Goal: Information Seeking & Learning: Learn about a topic

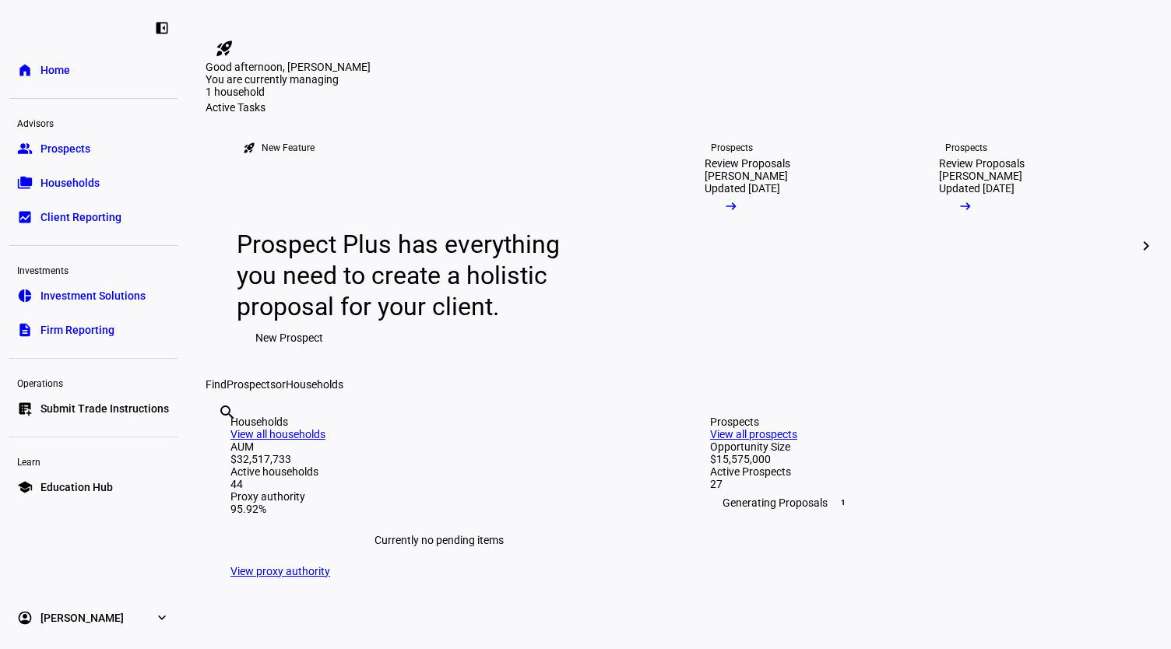
click at [221, 443] on input "text" at bounding box center [219, 433] width 3 height 19
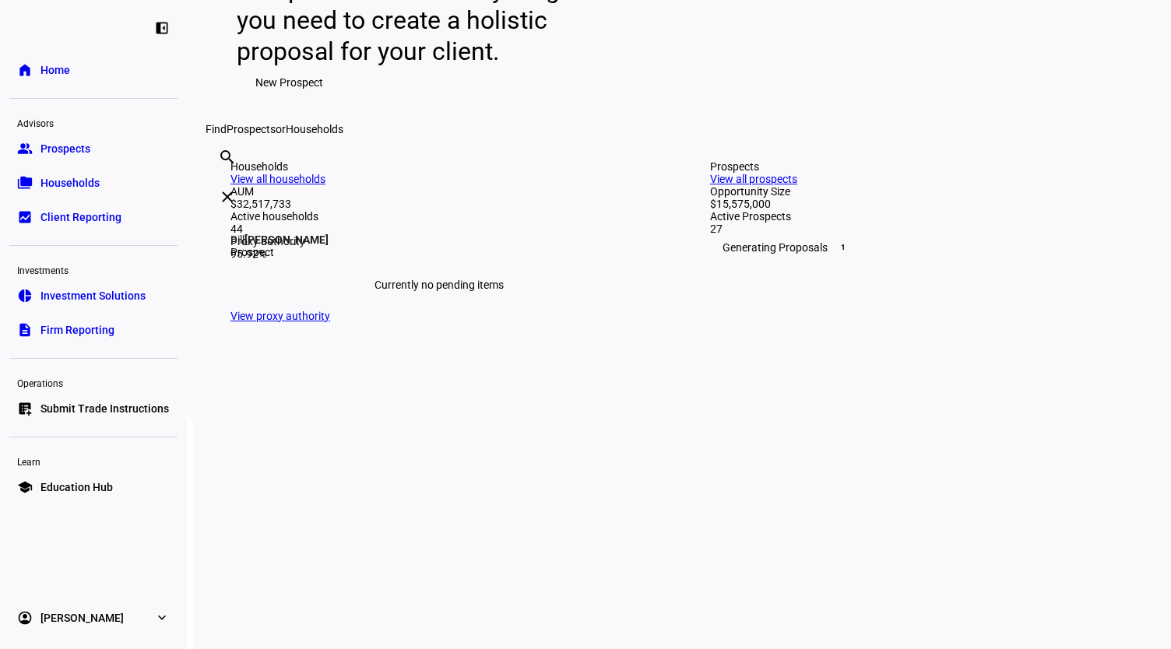
scroll to position [255, 0]
type input "[PERSON_NAME]"
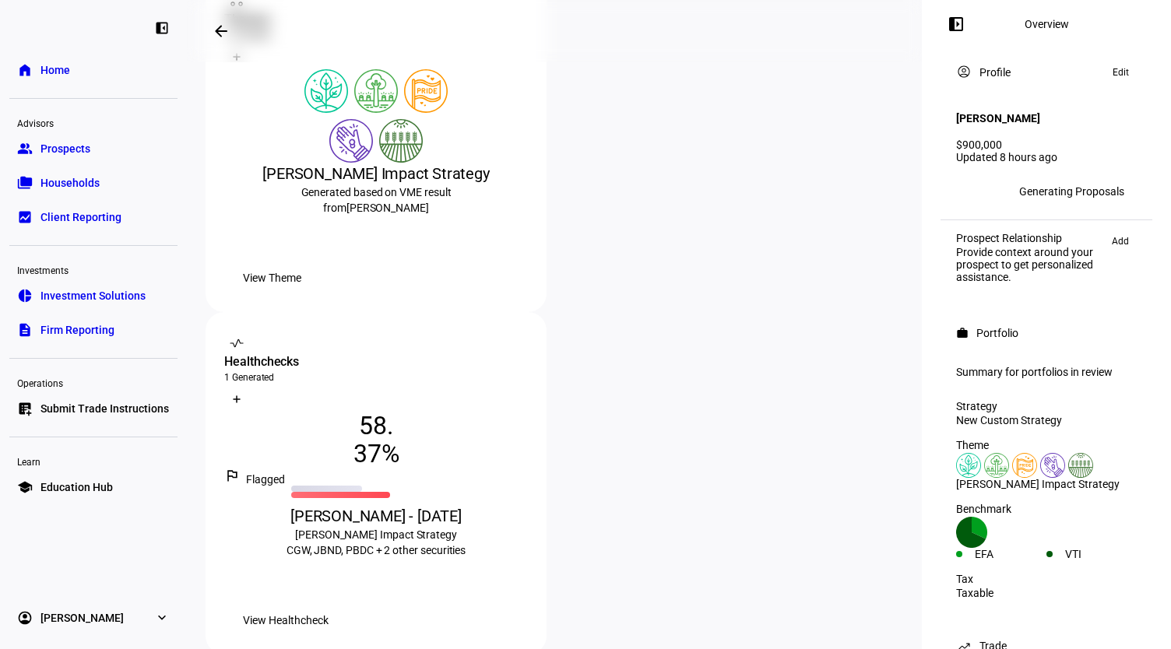
scroll to position [361, 0]
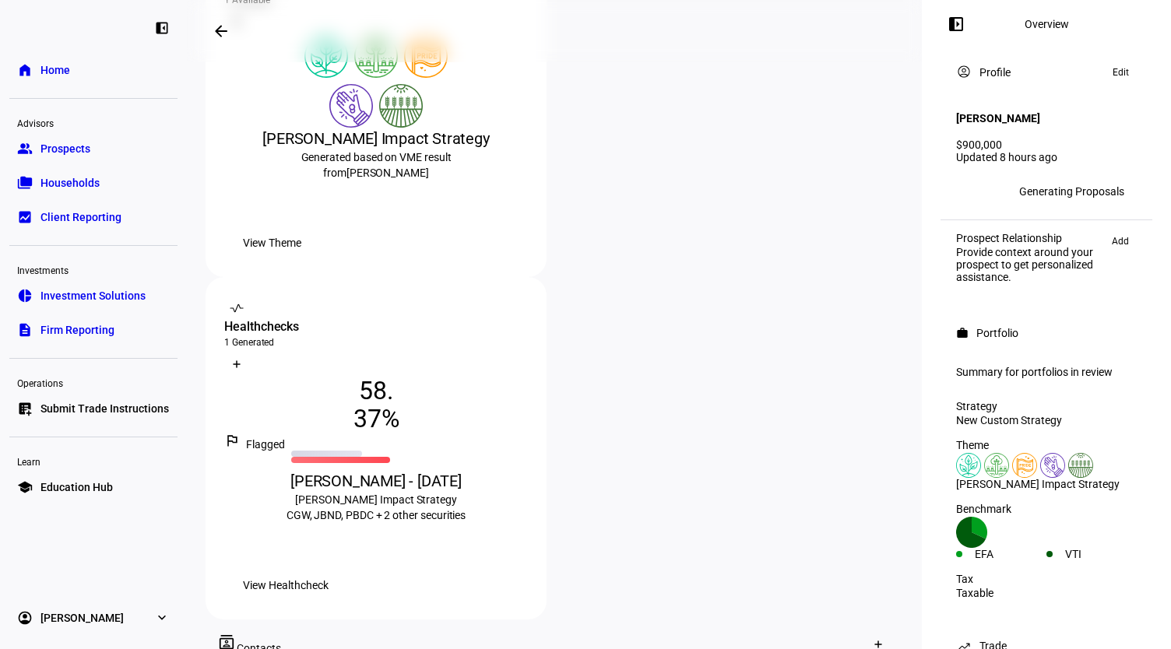
click at [329, 570] on span "View Healthcheck" at bounding box center [286, 585] width 86 height 31
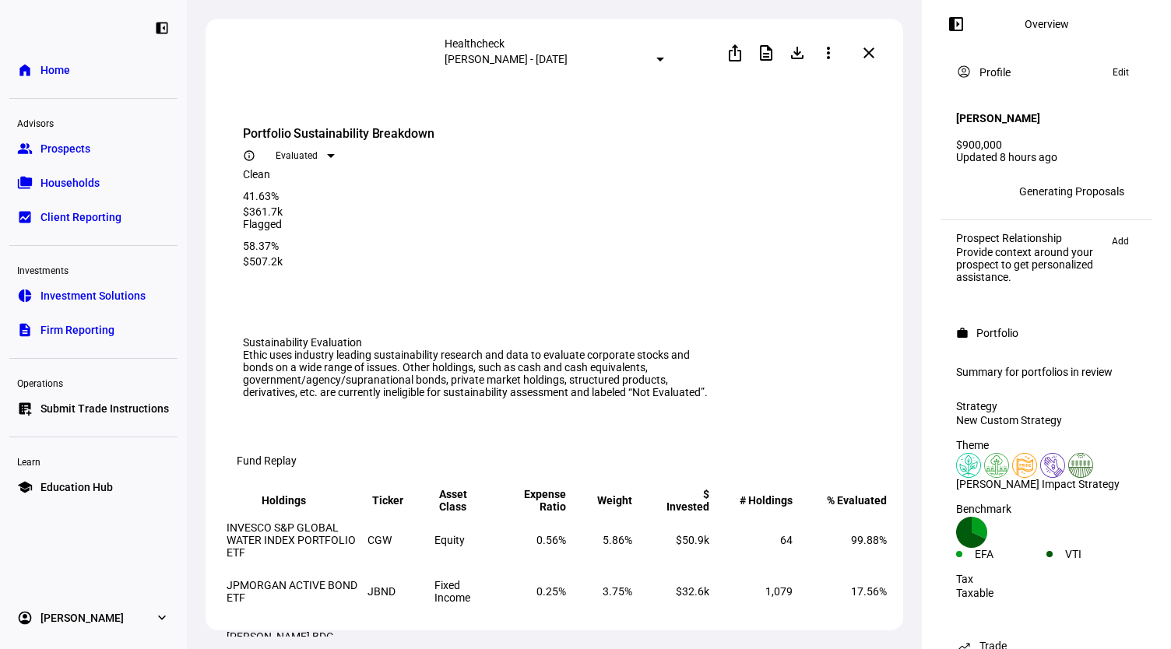
click at [966, 26] on mat-icon "left_panel_open" at bounding box center [956, 24] width 19 height 19
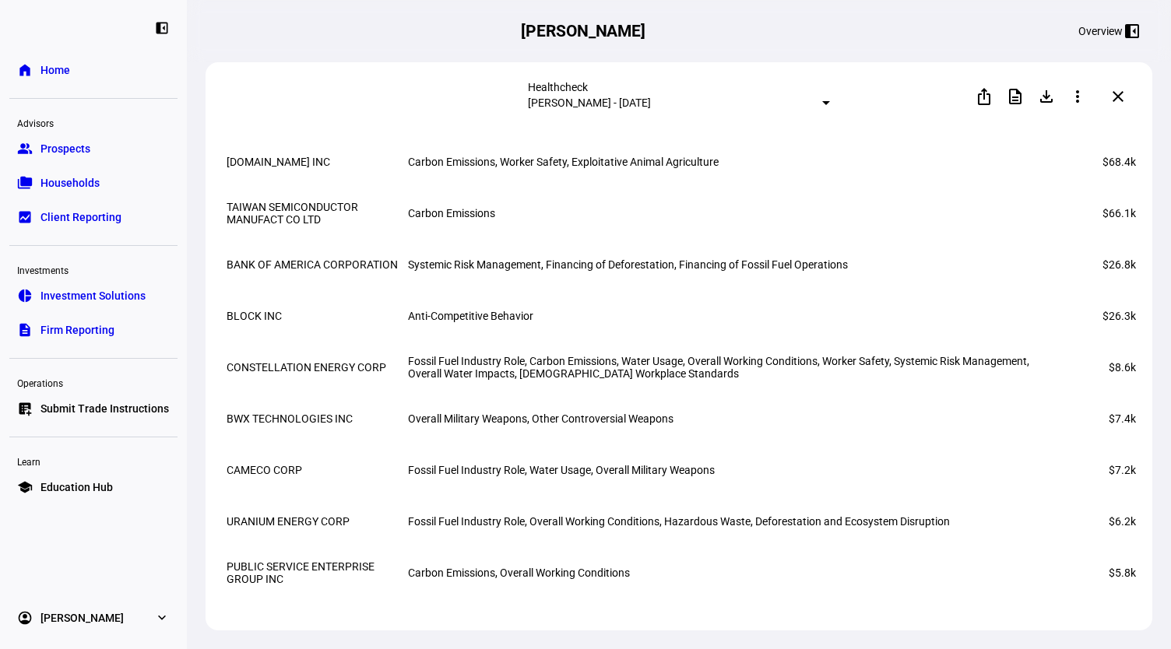
scroll to position [2655, 0]
click at [618, 393] on td "Fossil Fuel Industry Role, Carbon Emissions, Water Usage, Overall Working Condi…" at bounding box center [733, 368] width 652 height 50
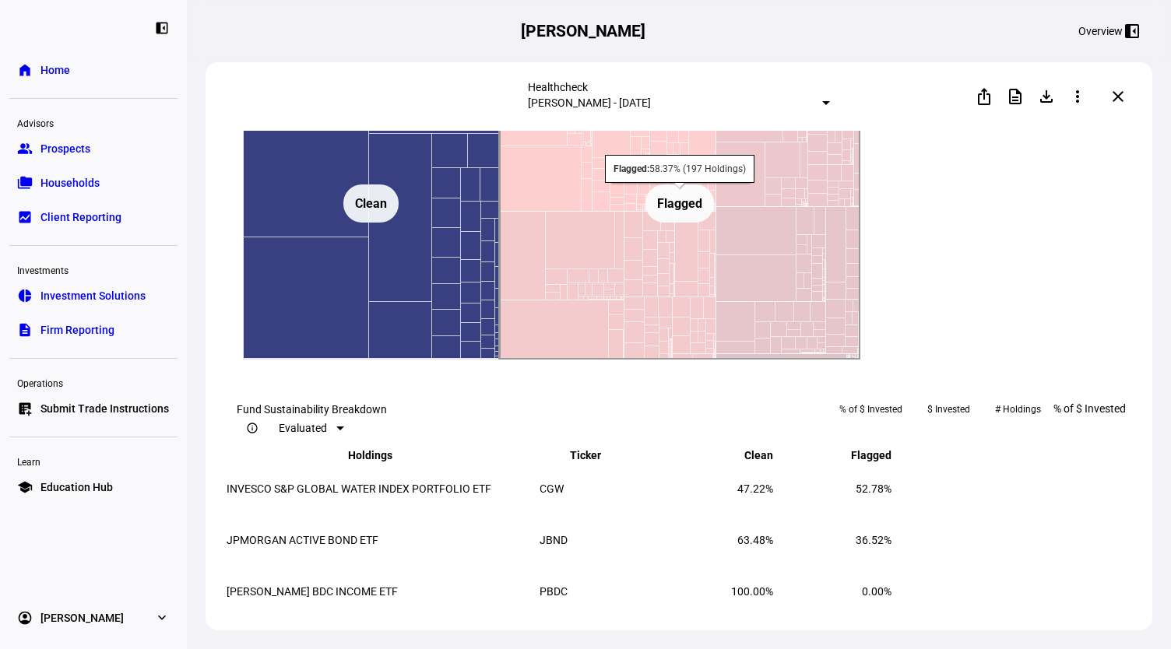
scroll to position [1243, 0]
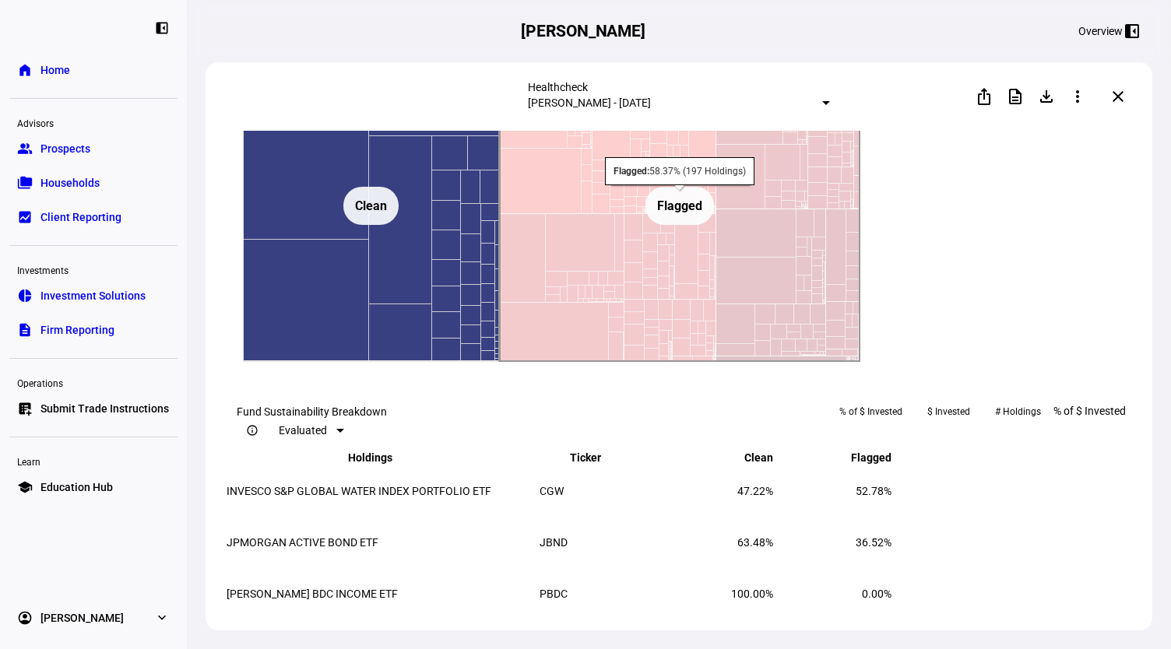
click at [678, 213] on text "Flagged ​ Flagged" at bounding box center [679, 206] width 45 height 15
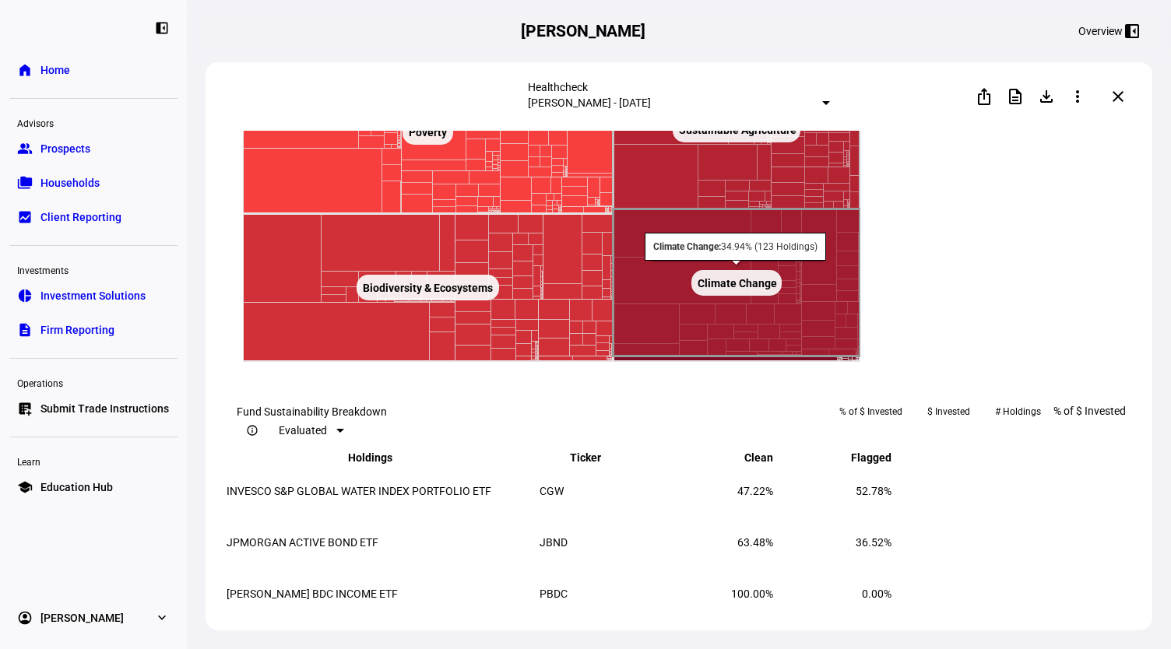
click at [715, 357] on rect at bounding box center [737, 282] width 247 height 147
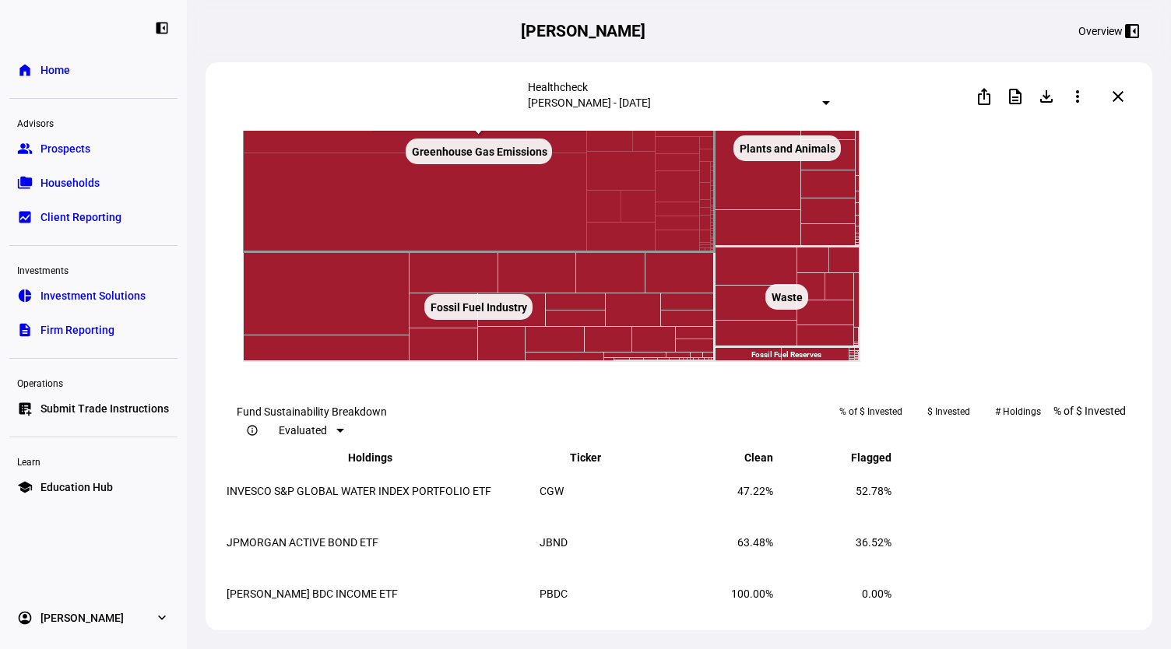
click at [519, 164] on rect at bounding box center [479, 152] width 146 height 26
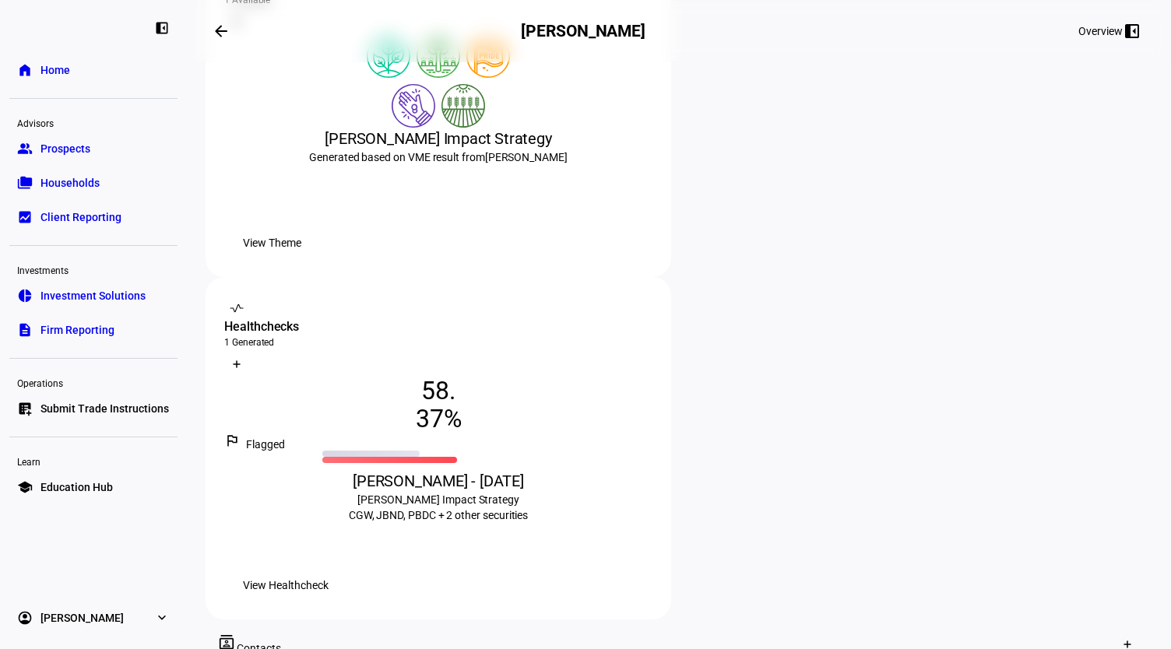
click at [329, 570] on span "View Healthcheck" at bounding box center [286, 585] width 86 height 31
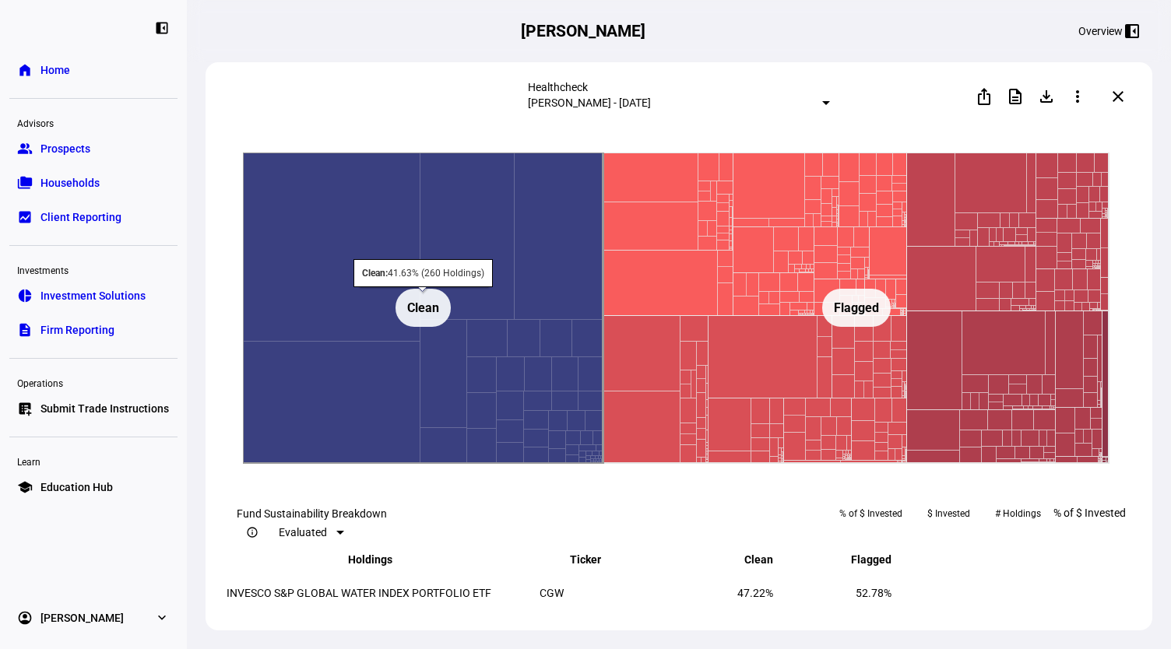
scroll to position [1123, 0]
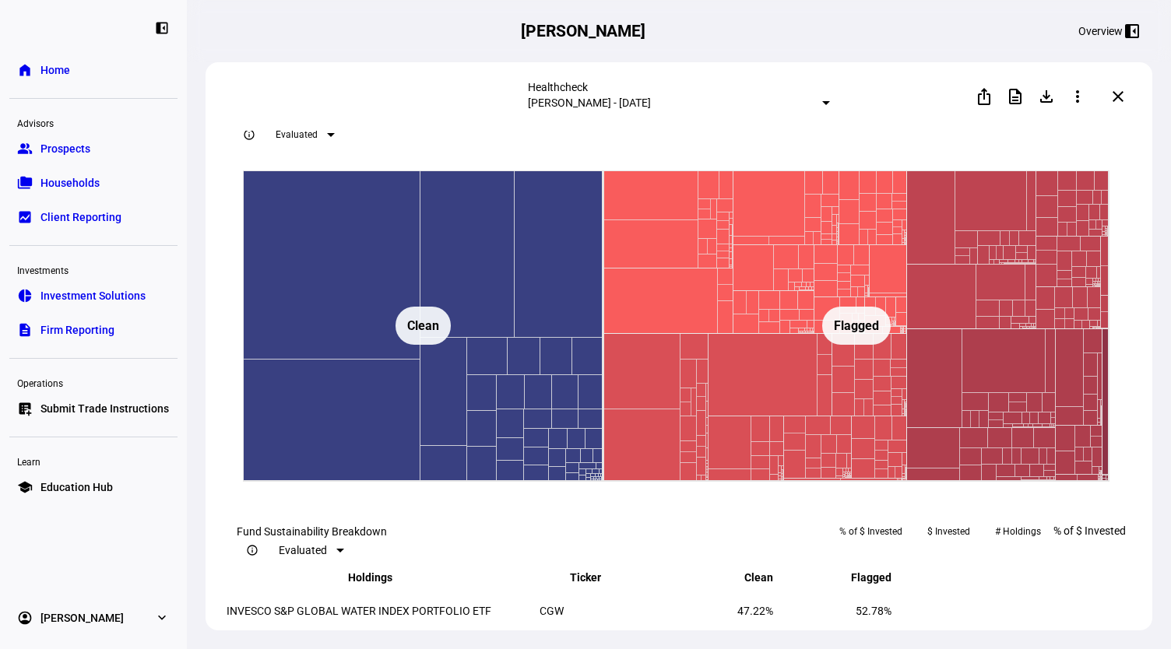
click at [1125, 37] on mat-icon "left_panel_close" at bounding box center [1132, 31] width 19 height 19
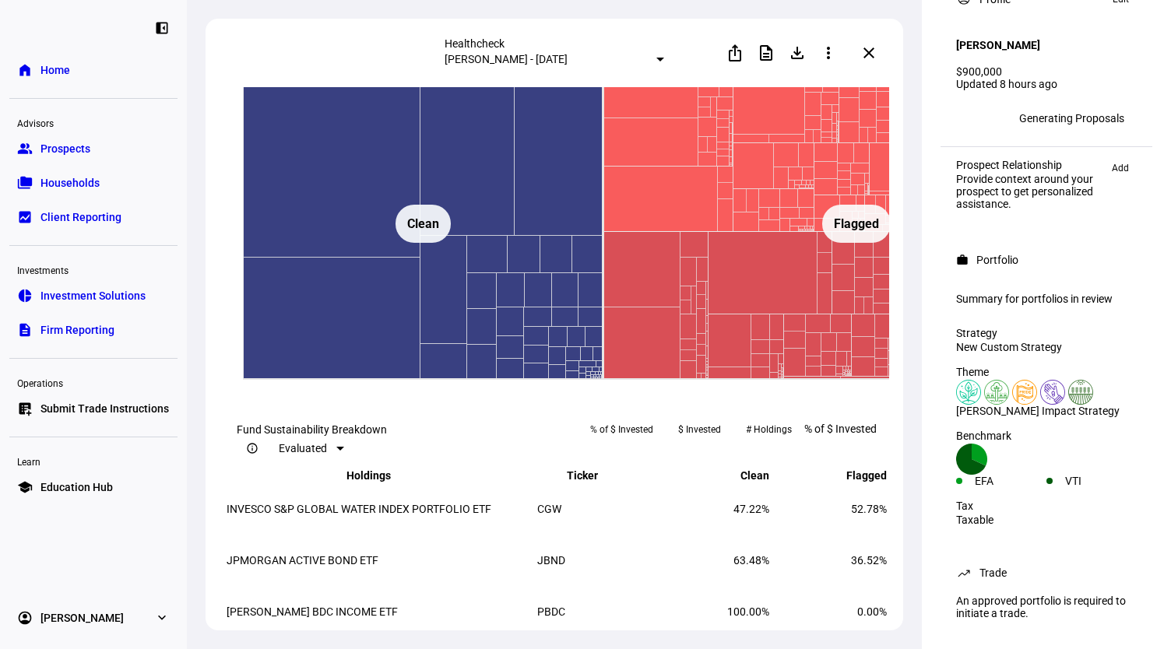
scroll to position [93, 0]
click at [133, 150] on link "group Prospects" at bounding box center [93, 148] width 168 height 31
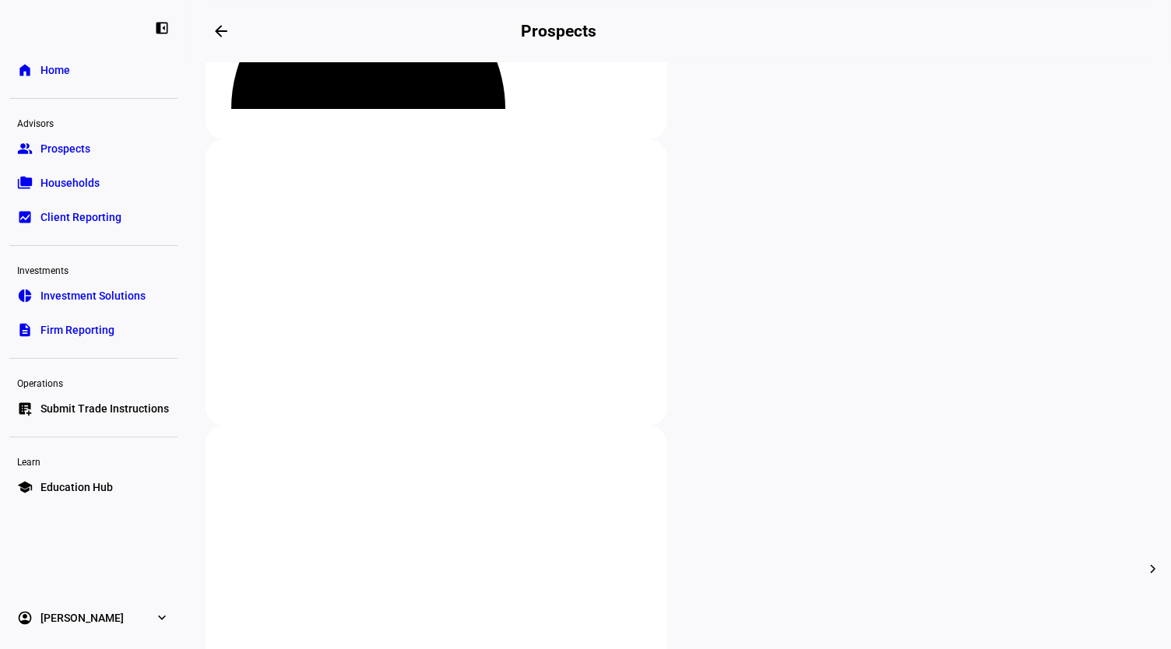
scroll to position [229, 0]
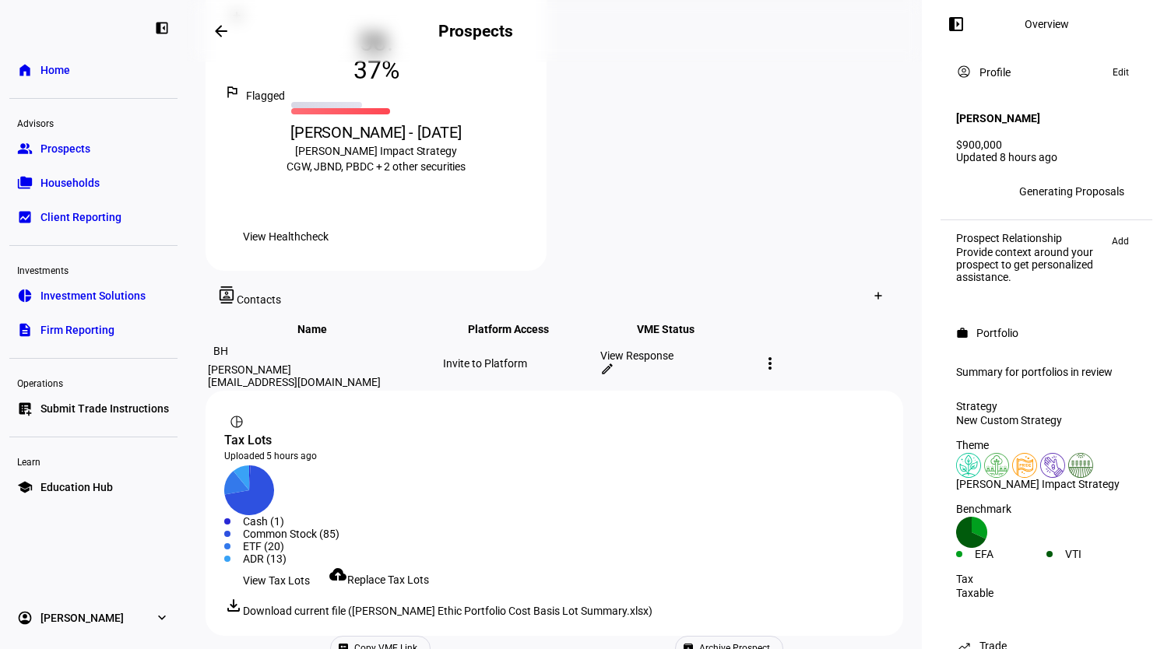
scroll to position [709, 0]
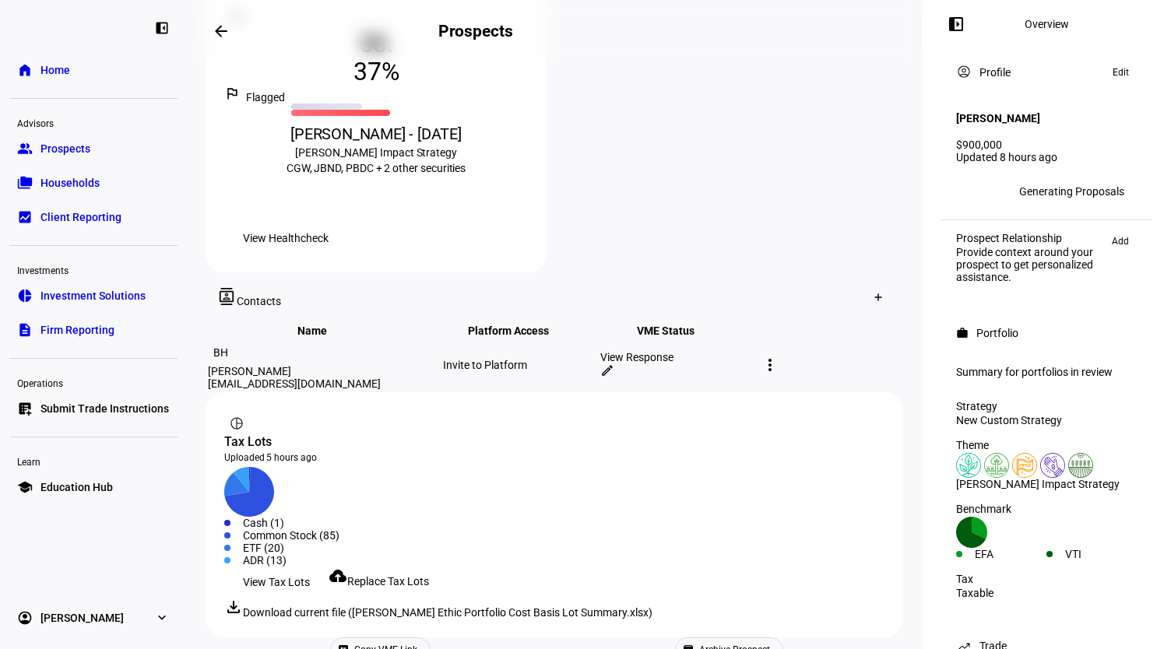
click at [980, 112] on h4 "[PERSON_NAME]" at bounding box center [998, 118] width 84 height 12
click at [983, 69] on div "Profile" at bounding box center [995, 72] width 31 height 12
click at [967, 179] on div "JR" at bounding box center [968, 191] width 25 height 25
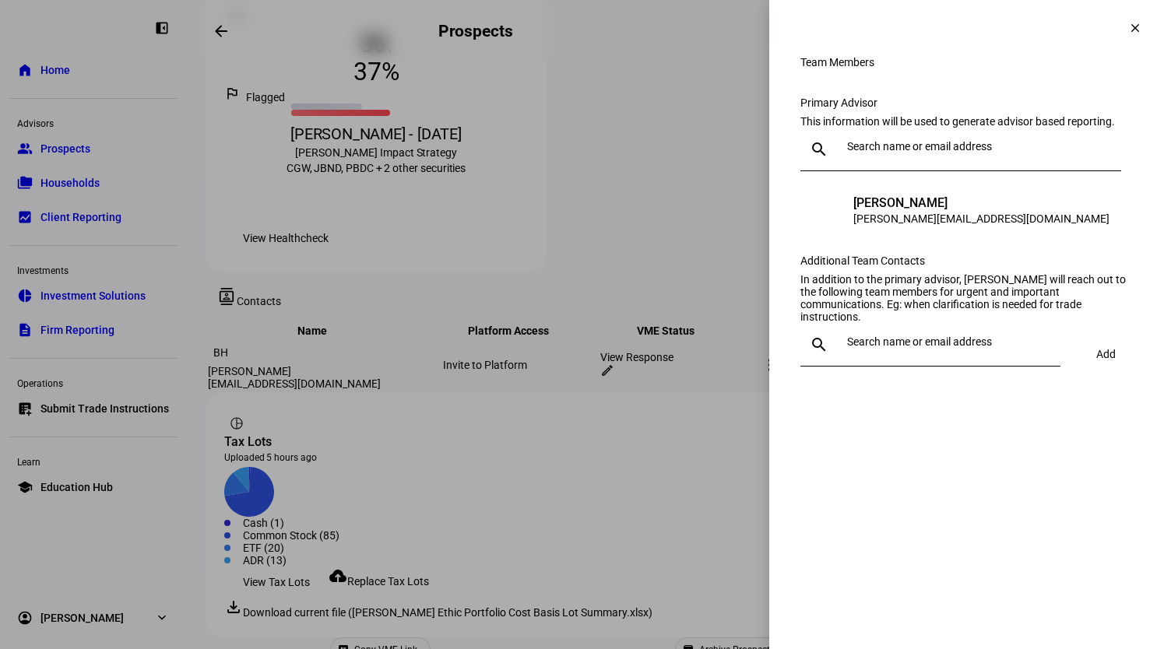
click at [741, 370] on div at bounding box center [585, 324] width 1171 height 649
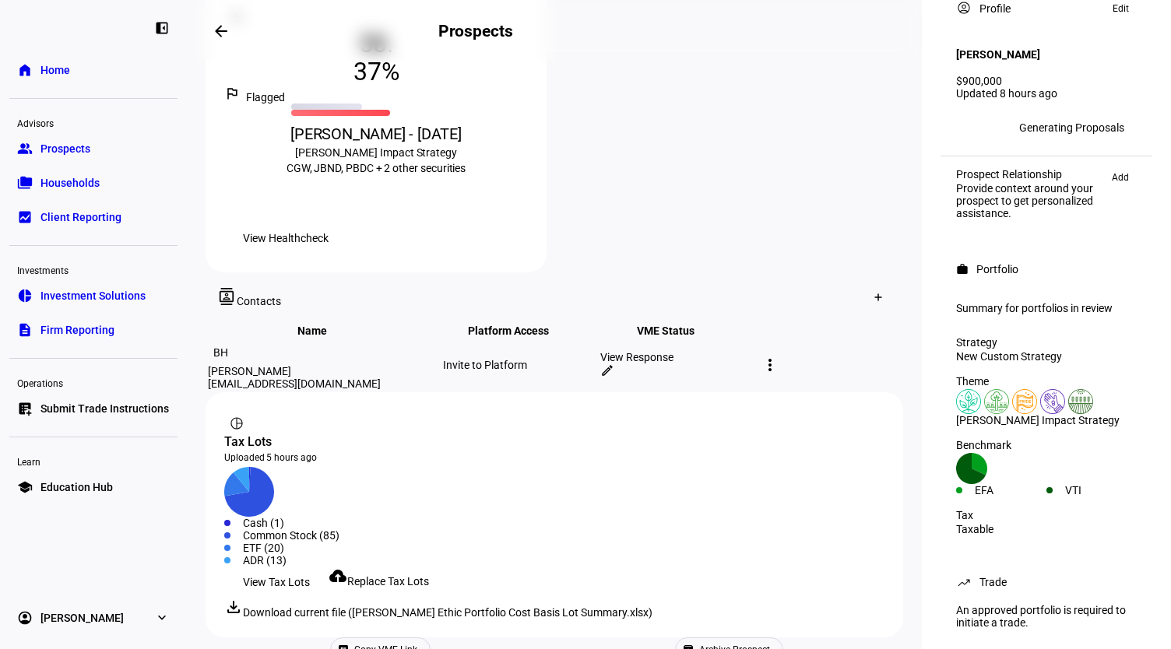
scroll to position [93, 0]
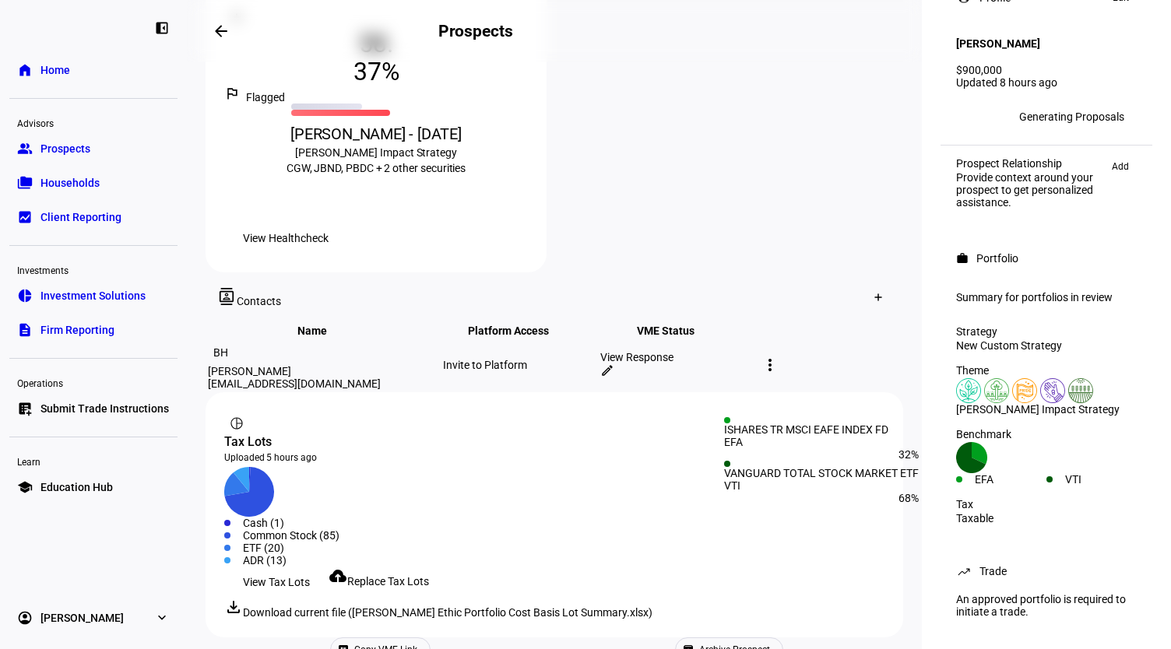
click at [1033, 473] on div "EFA" at bounding box center [1001, 479] width 90 height 12
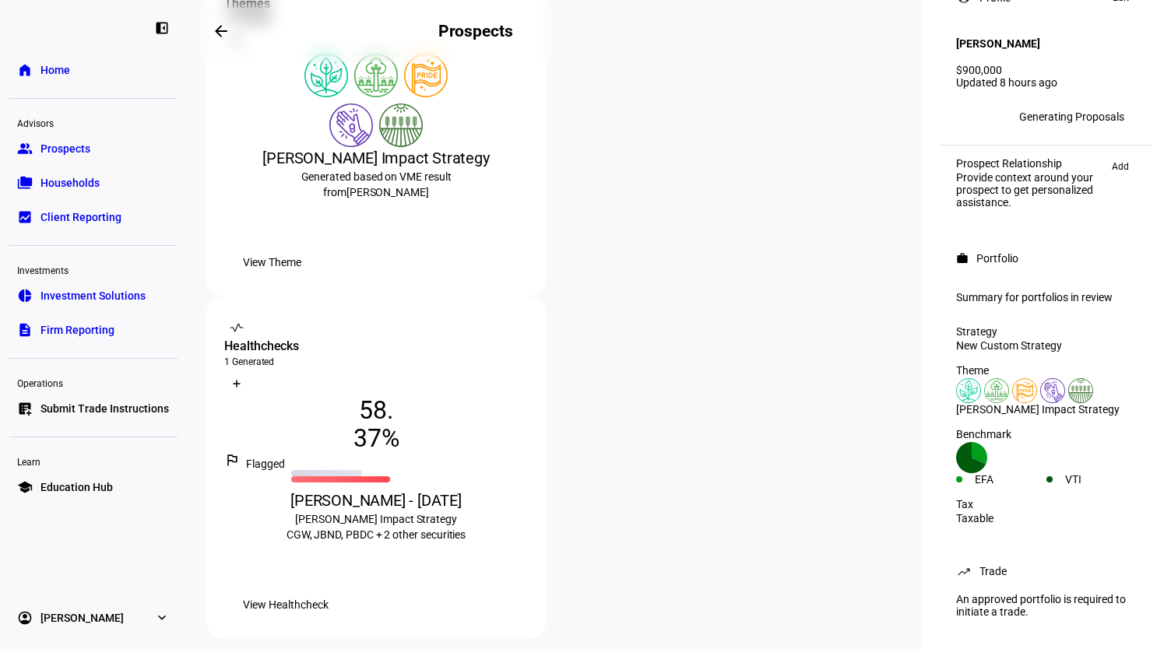
scroll to position [341, 0]
click at [301, 279] on span "View Theme" at bounding box center [272, 263] width 58 height 31
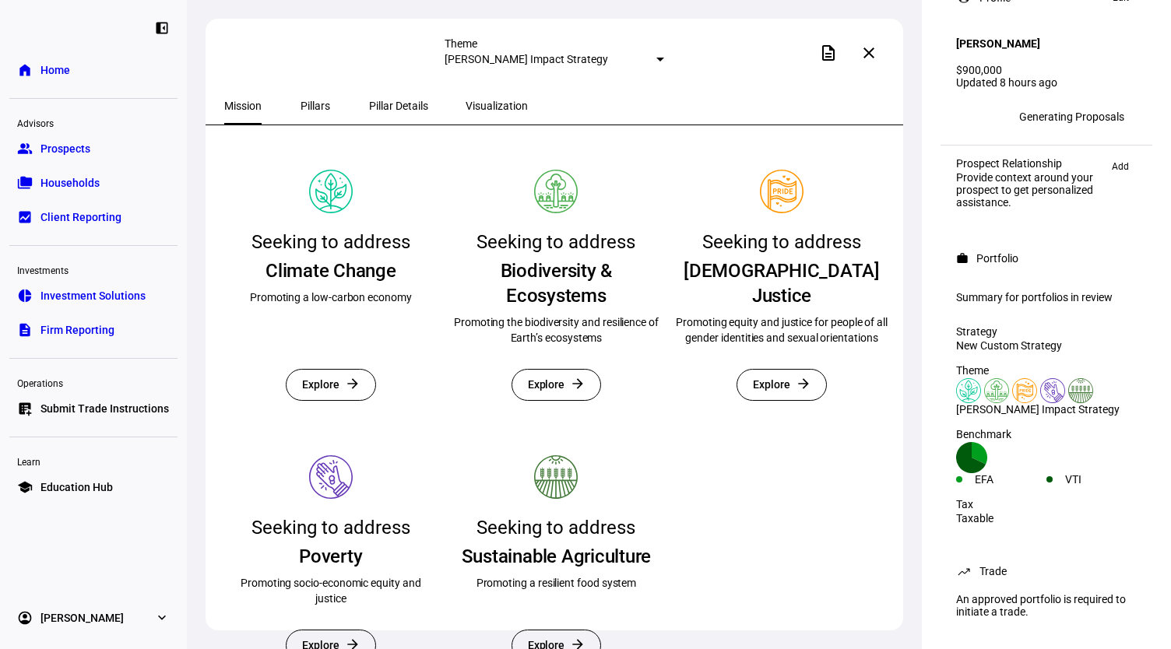
scroll to position [468, 0]
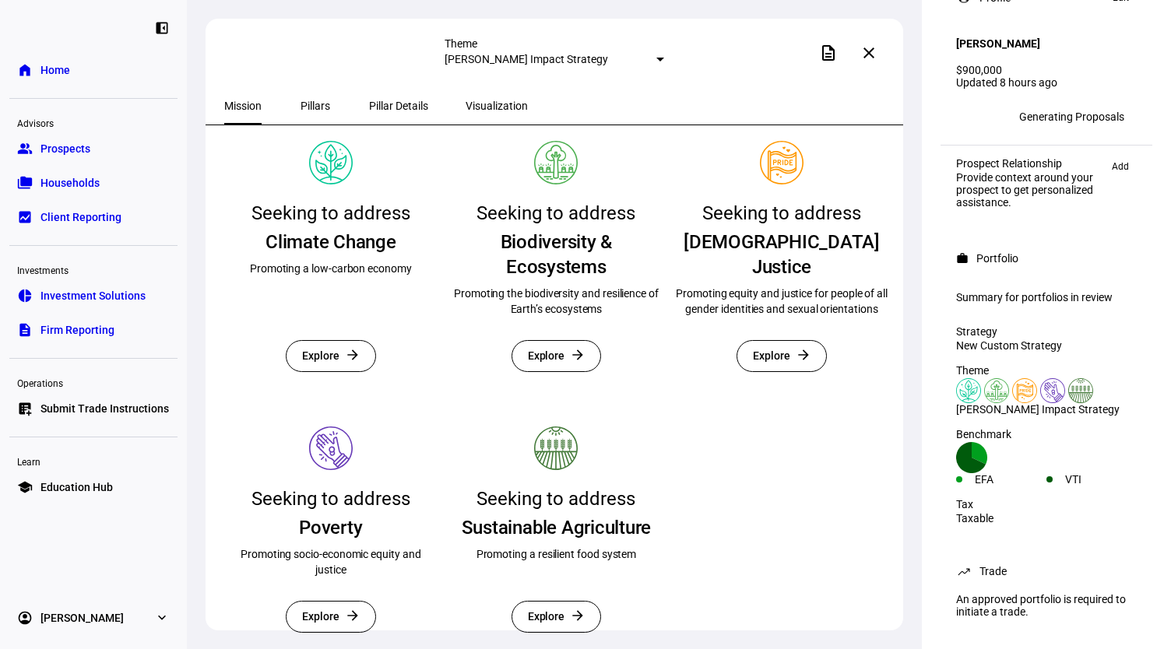
click at [252, 84] on plt-theme-details "Theme [PERSON_NAME] Impact Strategy description close Mission Pillars Pillar De…" at bounding box center [555, 347] width 698 height 657
click at [877, 54] on mat-icon "close" at bounding box center [869, 53] width 19 height 19
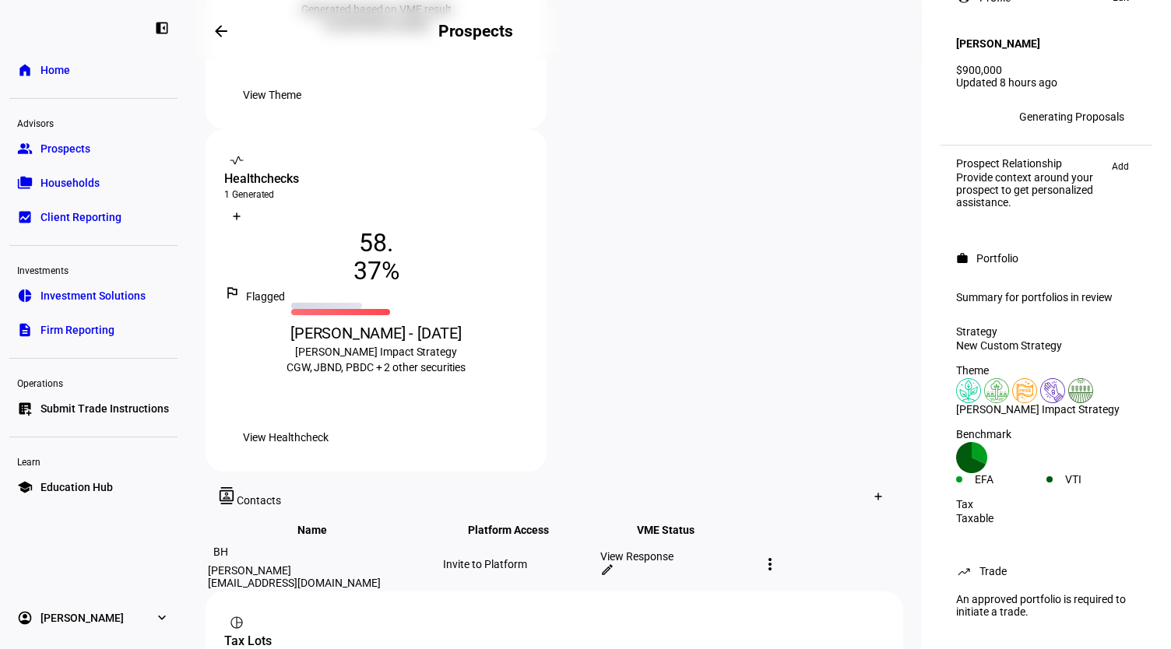
scroll to position [508, 0]
click at [1033, 171] on div "Provide context around your prospect to get personalized assistance." at bounding box center [1030, 189] width 148 height 37
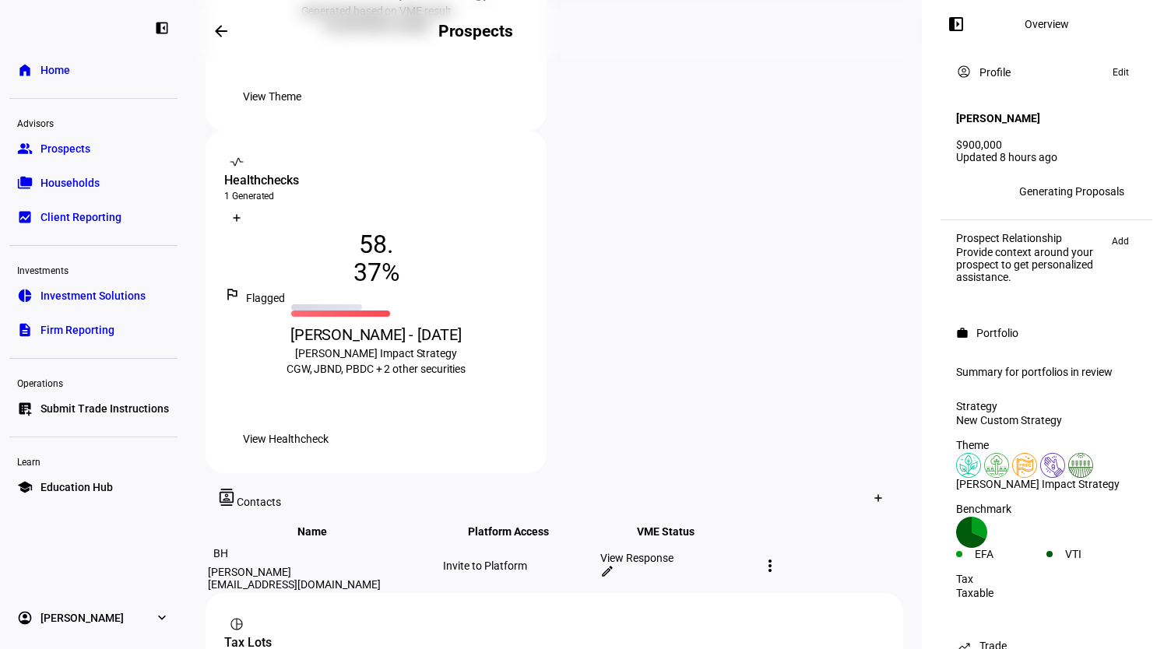
click at [1113, 72] on span "Edit" at bounding box center [1121, 72] width 16 height 19
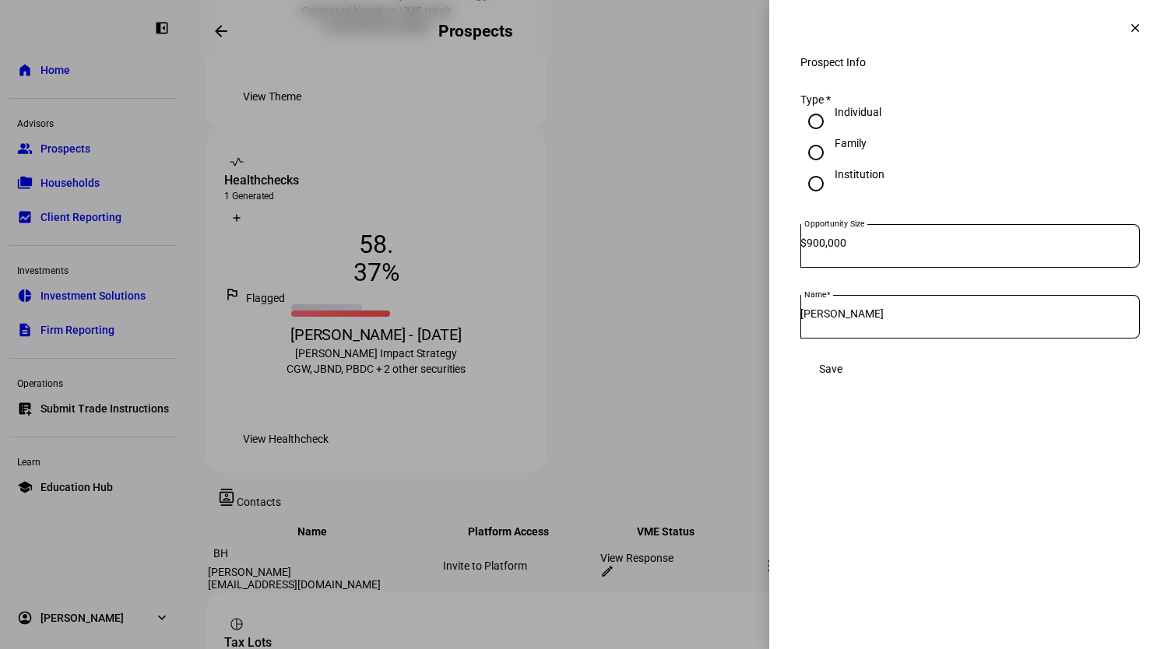
click at [1131, 19] on span at bounding box center [1135, 27] width 37 height 37
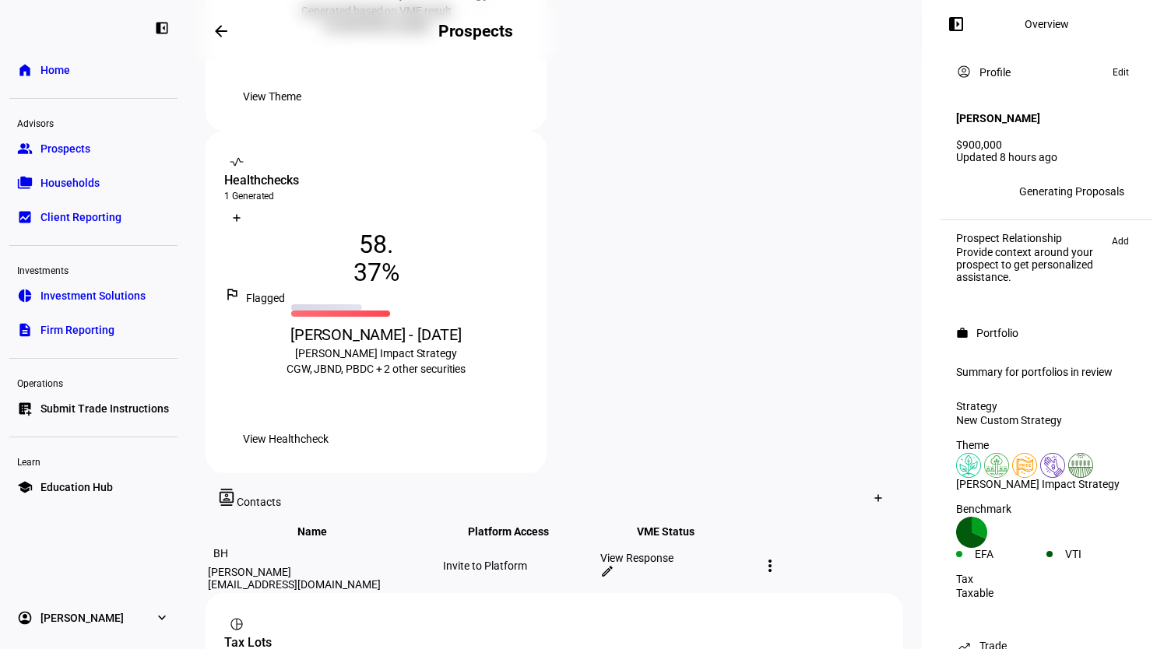
click at [1058, 185] on div "Generating Proposals" at bounding box center [1071, 191] width 105 height 12
click at [968, 186] on span "JR" at bounding box center [969, 191] width 12 height 11
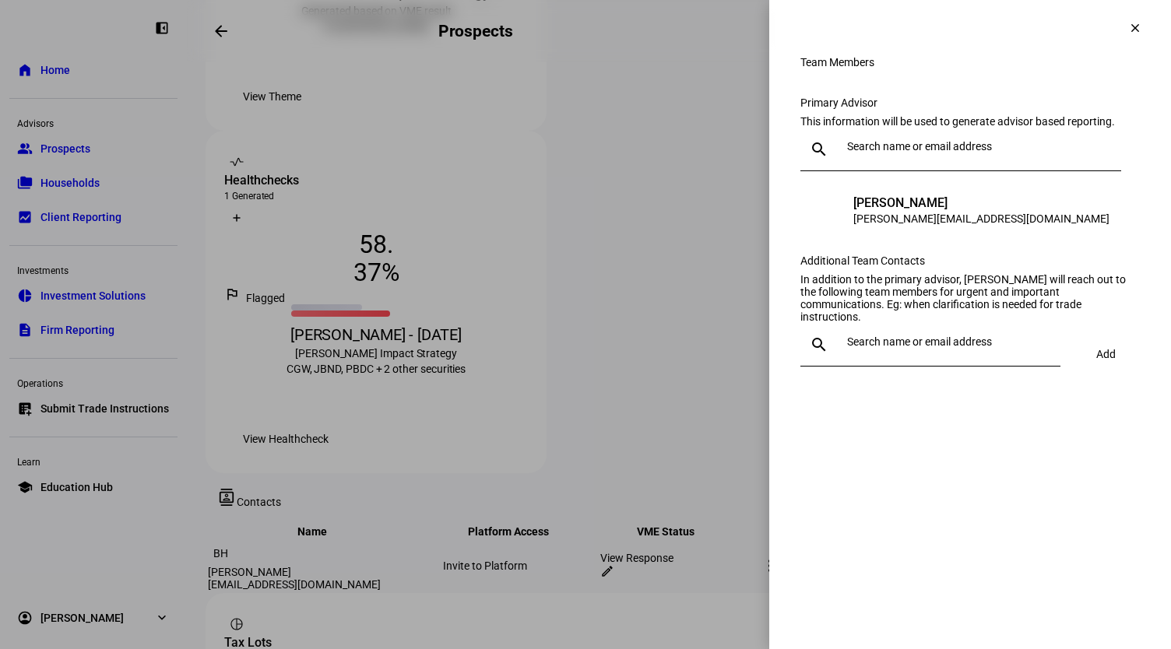
click at [1148, 19] on span at bounding box center [1135, 27] width 37 height 37
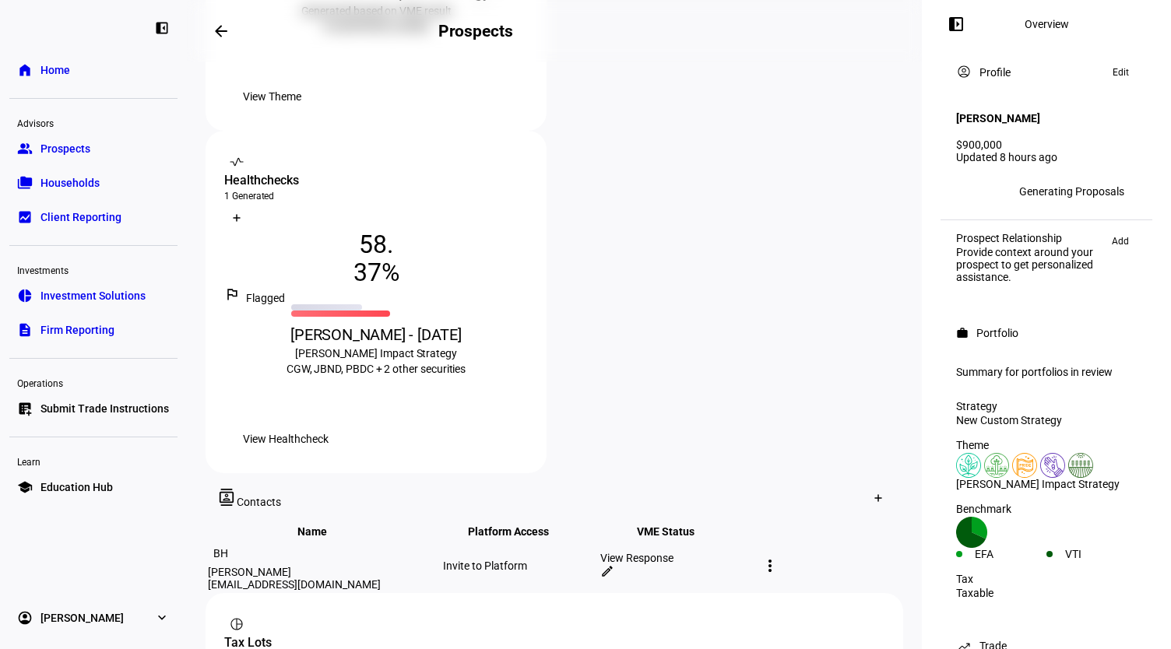
click at [1075, 304] on div "left_panel_open Overview account_circle Profile Edit [PERSON_NAME] $900,000 Upd…" at bounding box center [1046, 324] width 249 height 649
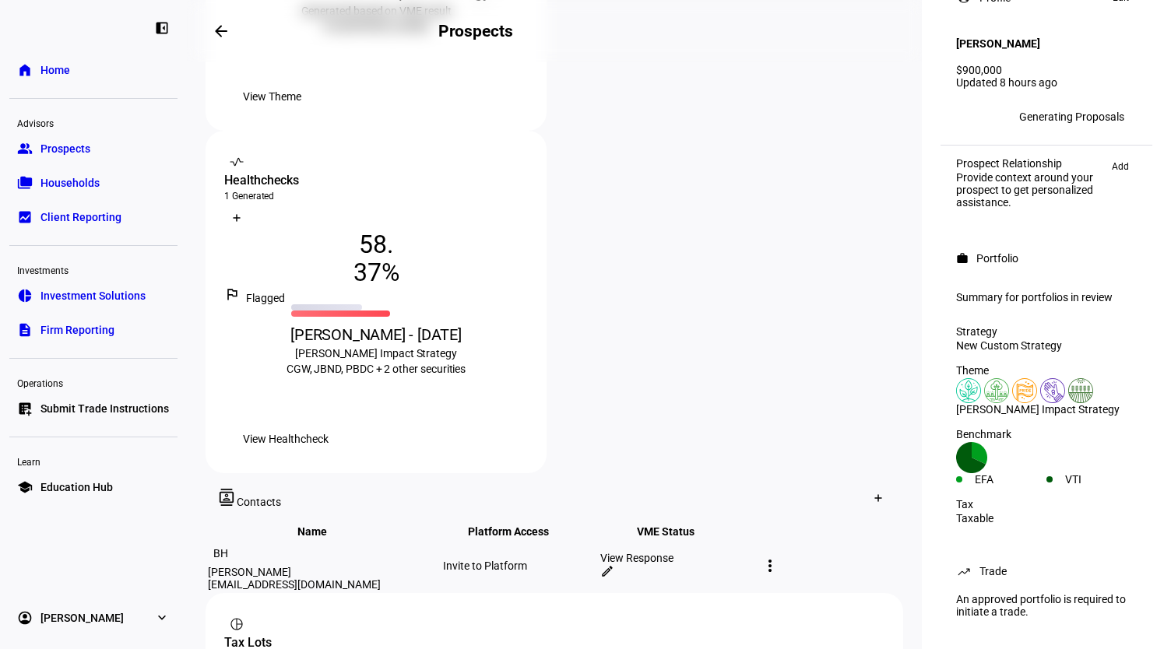
click at [986, 358] on div "Theme [PERSON_NAME] Impact Strategy" at bounding box center [1046, 390] width 199 height 64
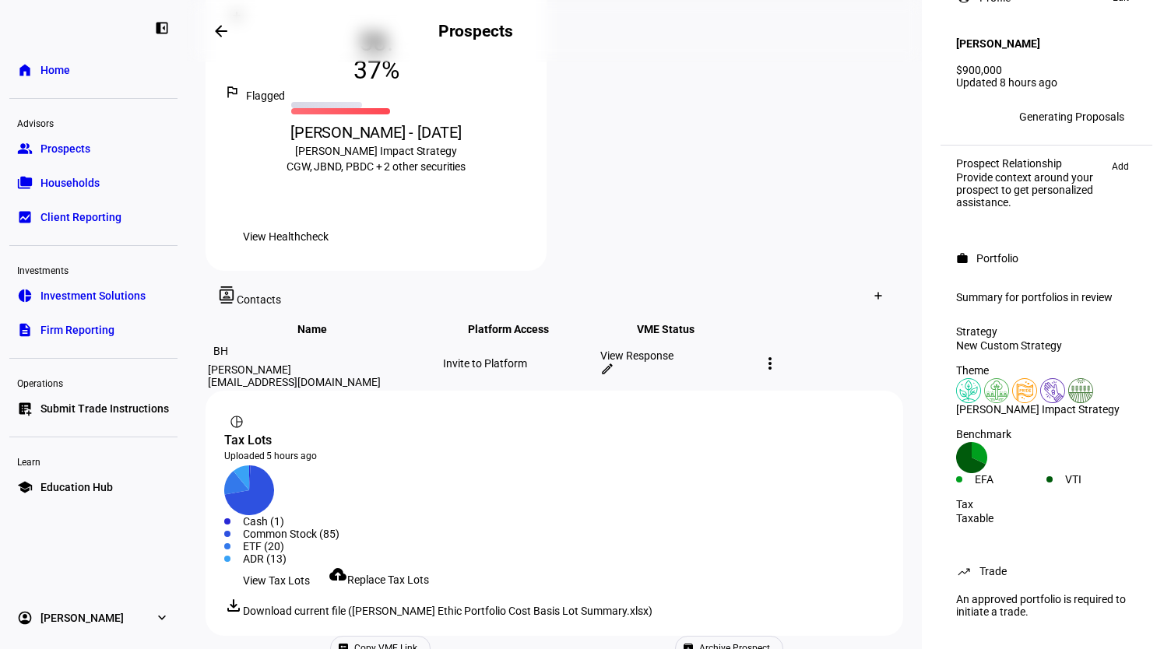
scroll to position [710, 0]
click at [780, 354] on mat-icon "more_vert" at bounding box center [770, 363] width 19 height 19
click at [340, 484] on div at bounding box center [585, 324] width 1171 height 649
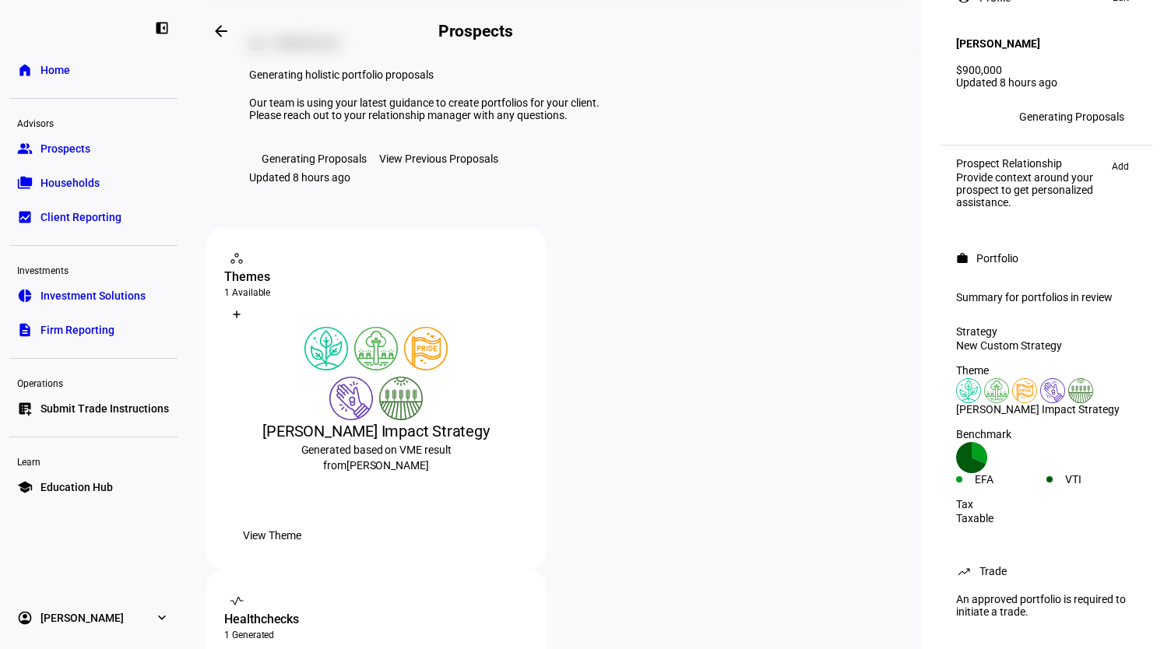
scroll to position [0, 0]
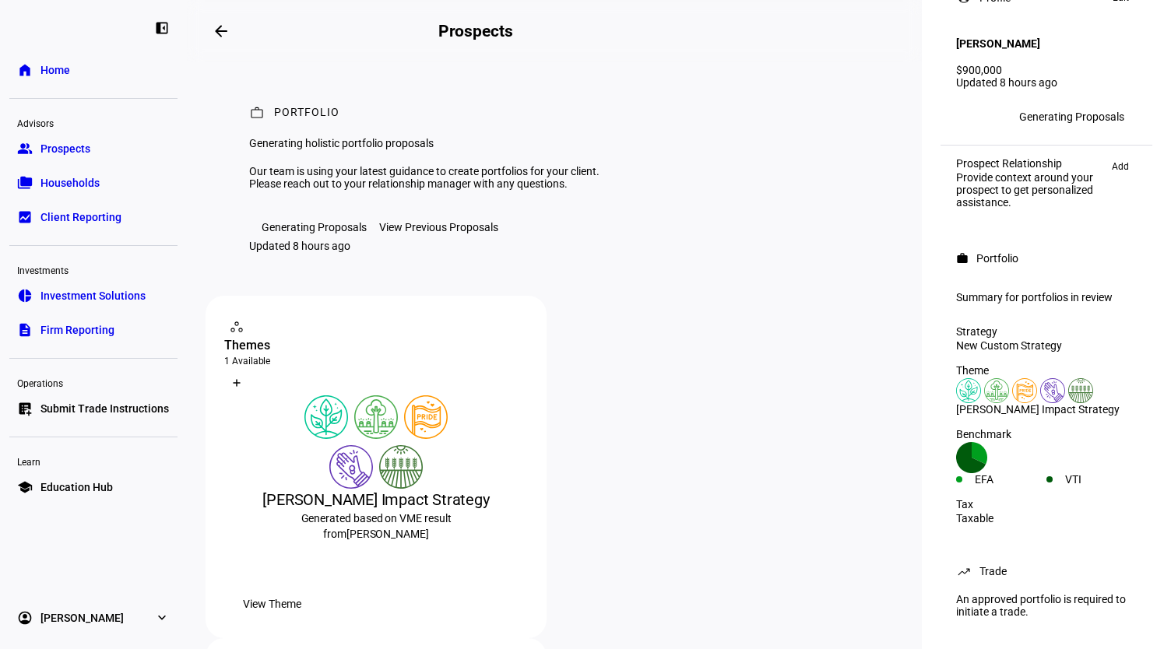
click at [442, 234] on div "View Previous Proposals" at bounding box center [438, 227] width 119 height 12
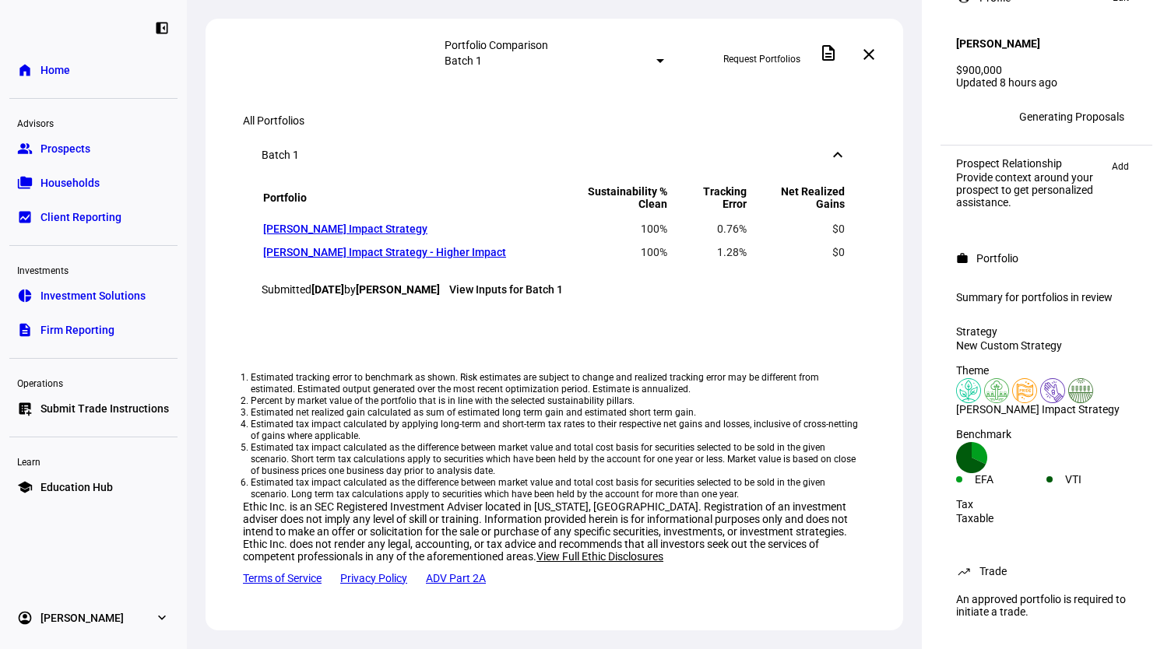
scroll to position [1442, 0]
click at [348, 223] on link "[PERSON_NAME] Impact Strategy" at bounding box center [345, 229] width 164 height 12
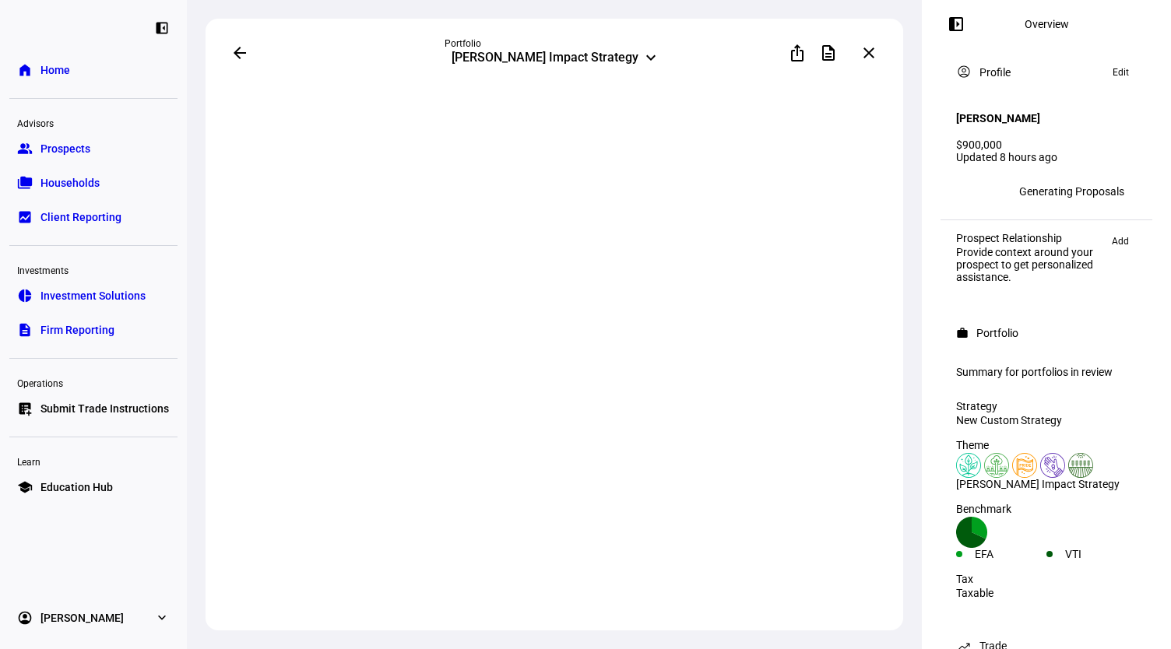
click at [956, 23] on mat-icon "left_panel_open" at bounding box center [956, 24] width 19 height 19
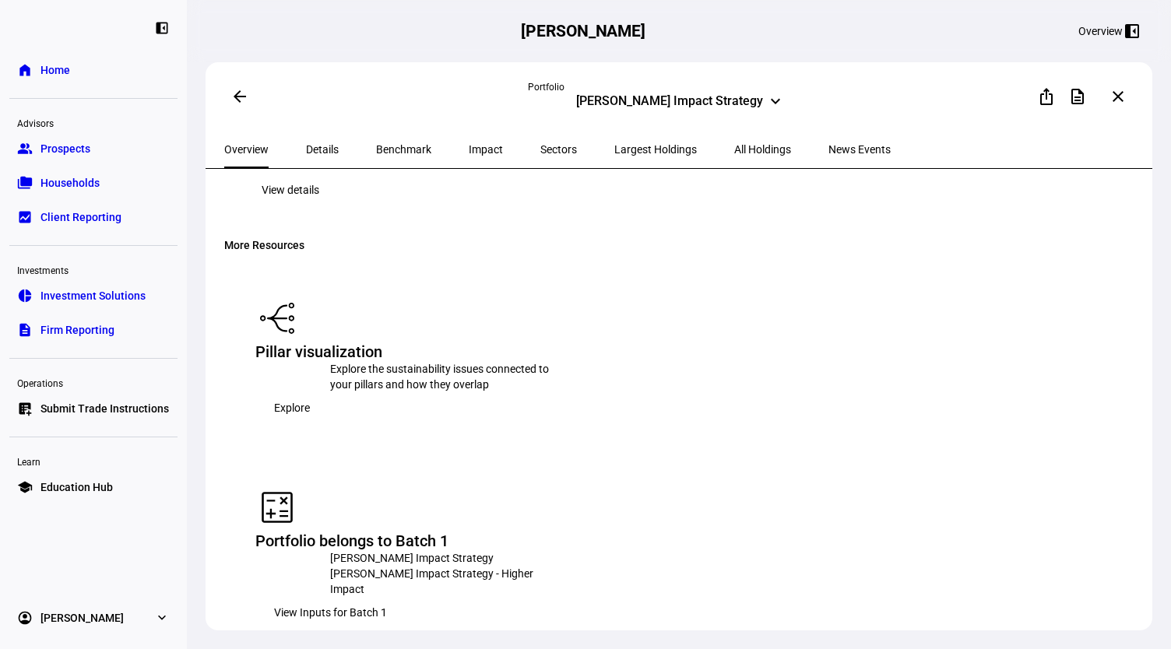
scroll to position [2393, 0]
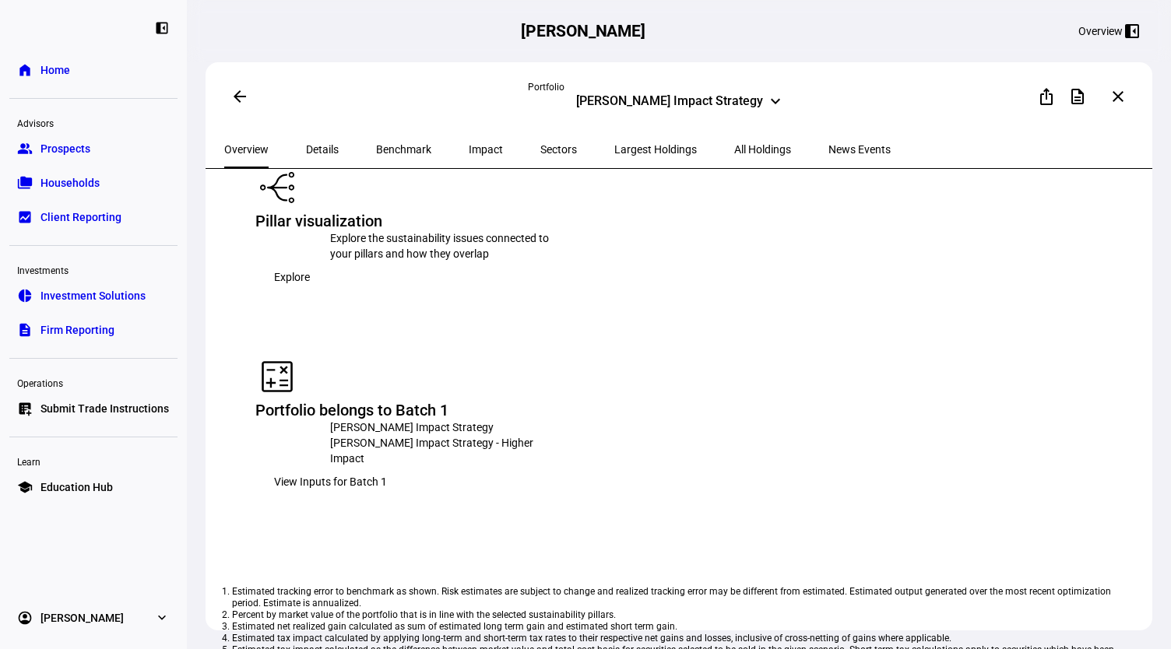
click at [614, 155] on span "Largest Holdings" at bounding box center [655, 149] width 83 height 11
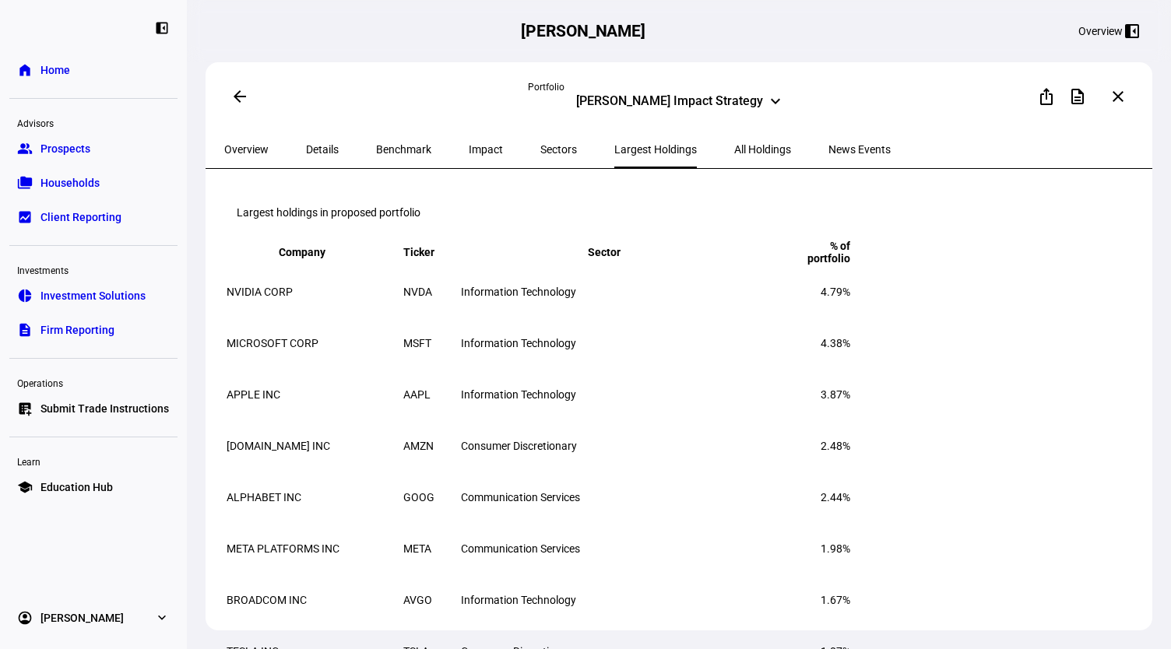
click at [734, 151] on span "All Holdings" at bounding box center [762, 149] width 57 height 11
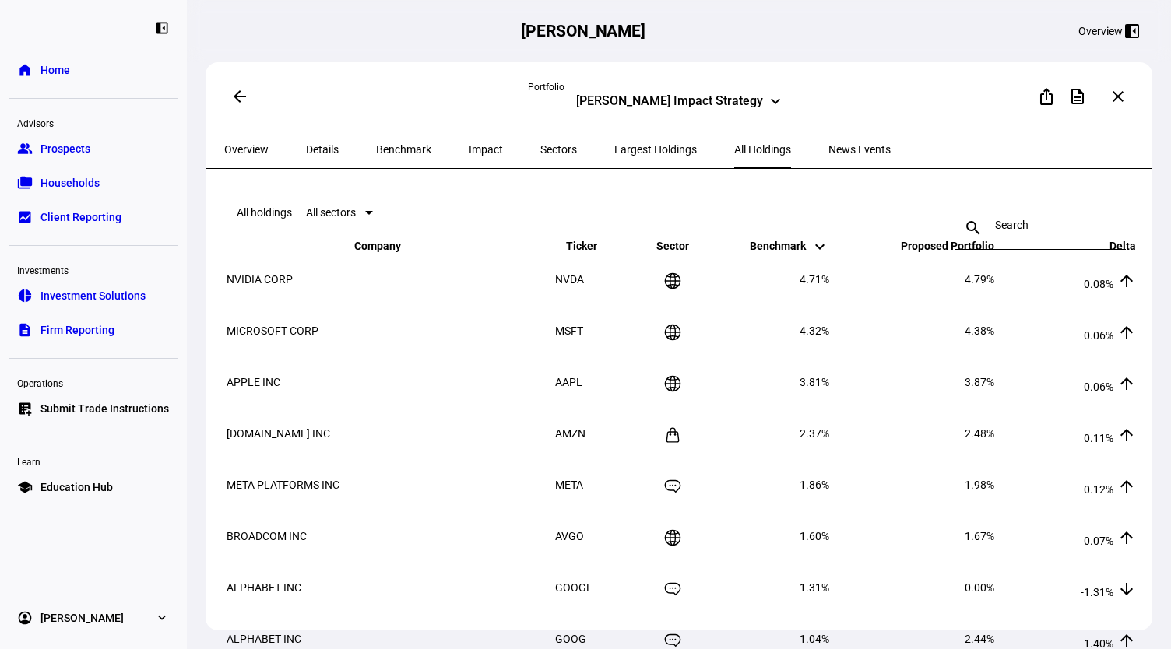
click at [614, 139] on span "Largest Holdings" at bounding box center [655, 149] width 83 height 37
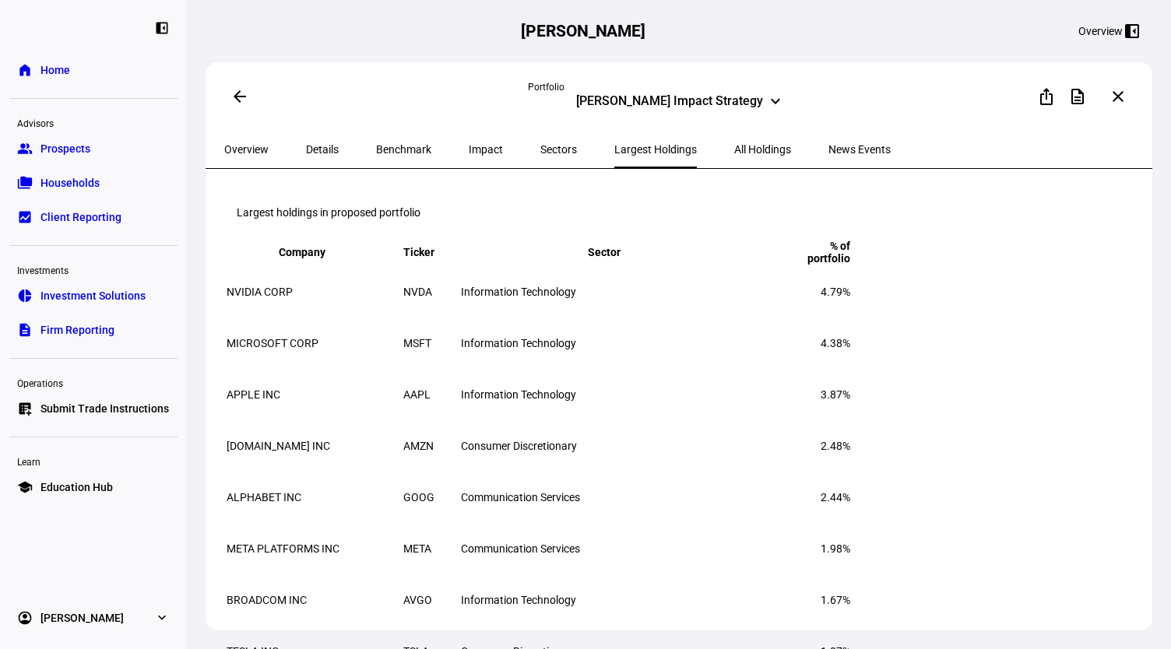
click at [688, 238] on mat-toolbar "Largest holdings in proposed portfolio" at bounding box center [681, 213] width 914 height 50
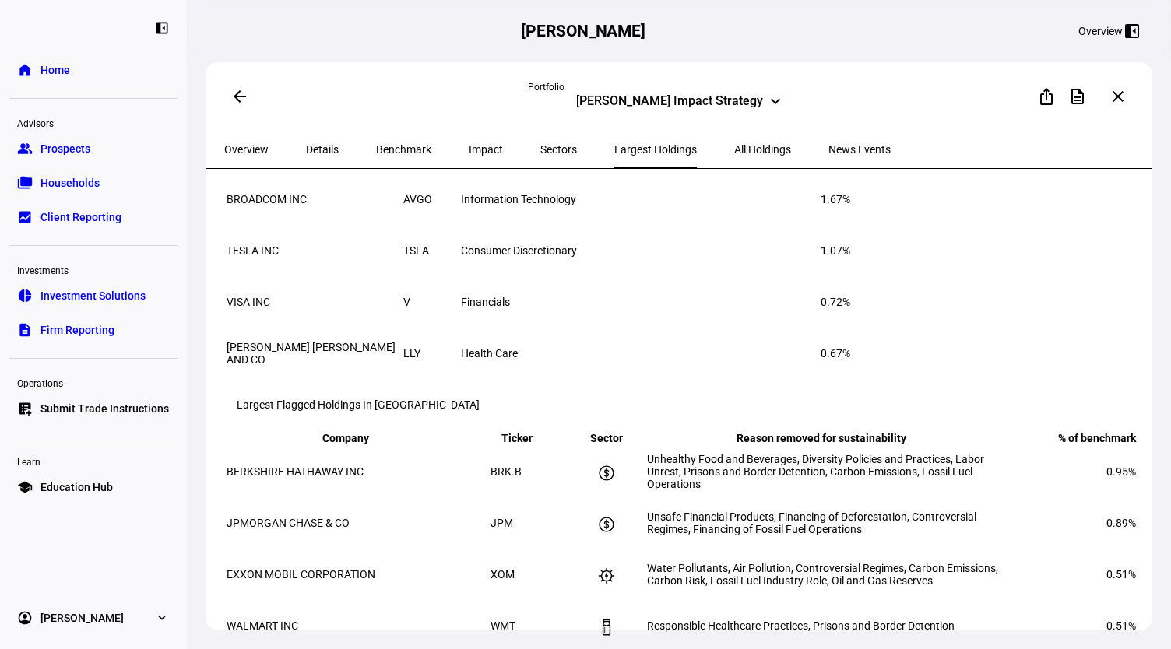
scroll to position [423, 0]
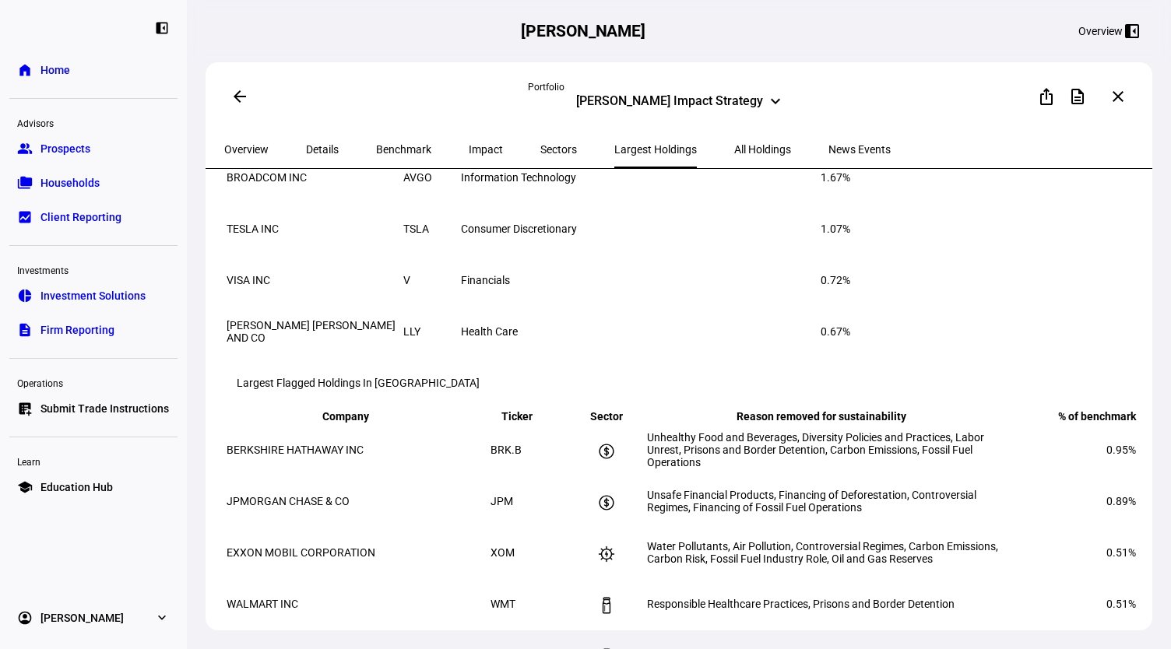
click at [734, 149] on span "All Holdings" at bounding box center [762, 149] width 57 height 11
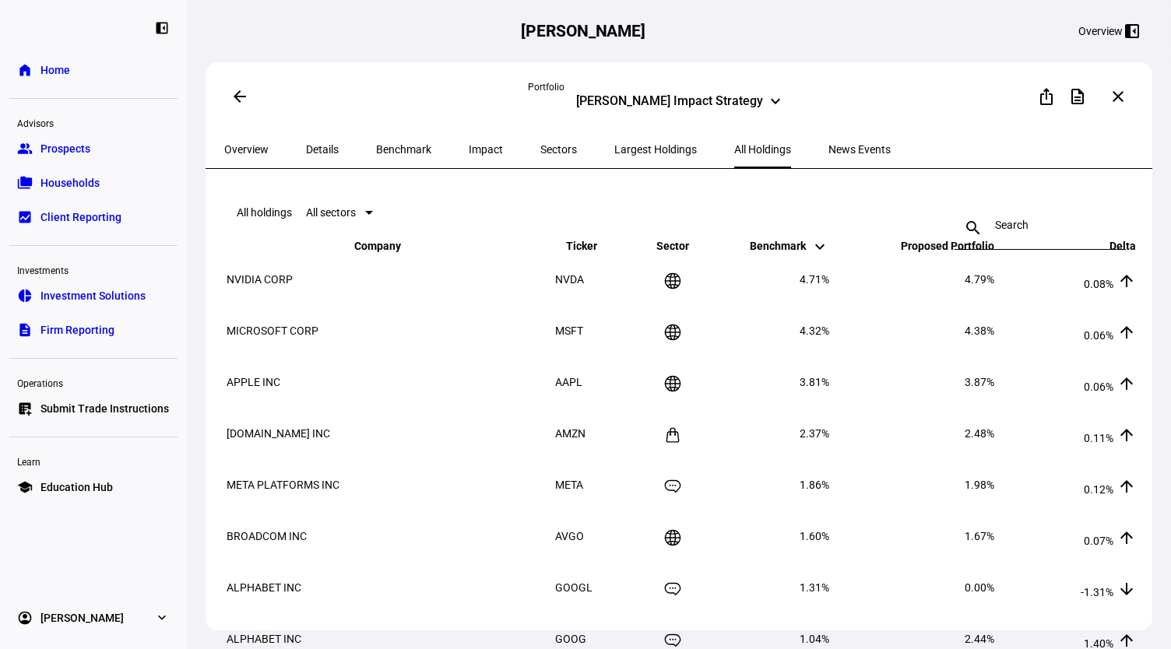
click at [260, 146] on span "Overview" at bounding box center [246, 149] width 44 height 11
